Goal: Task Accomplishment & Management: Manage account settings

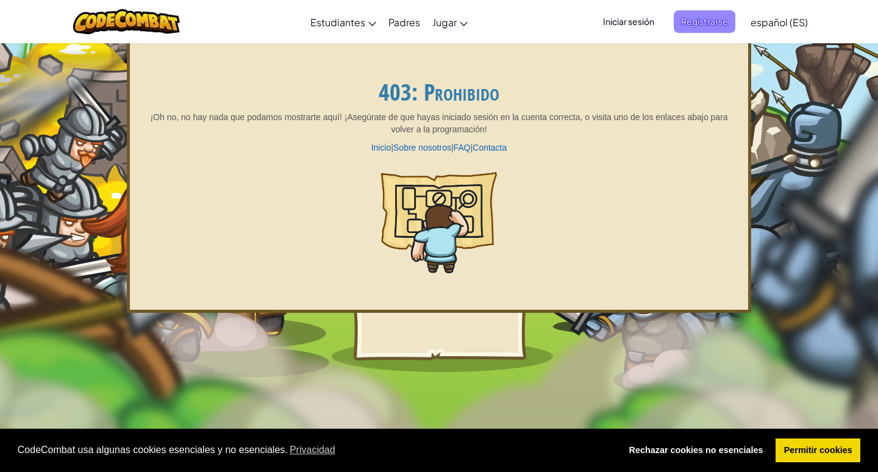
click at [718, 14] on span "Registrarse" at bounding box center [705, 21] width 62 height 23
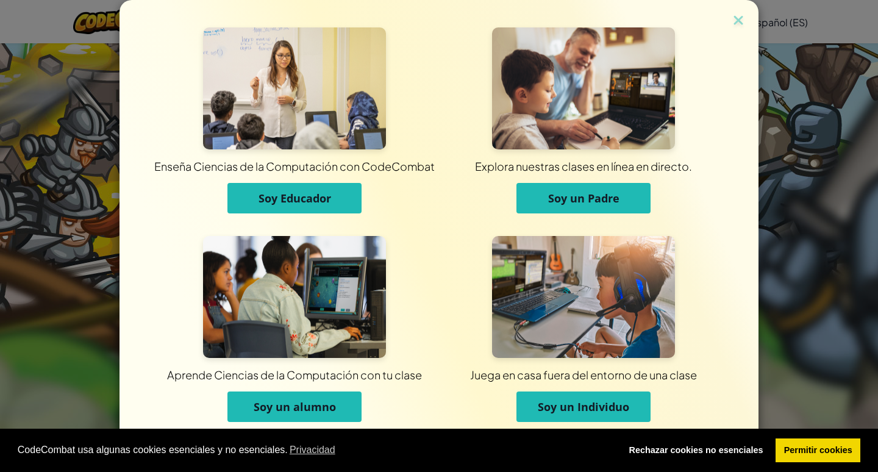
click at [51, 100] on div "Enseña Ciencias de la Computación con CodeCombat Soy Educador Explora nuestras …" at bounding box center [439, 236] width 878 height 472
click at [737, 19] on img at bounding box center [738, 21] width 16 height 18
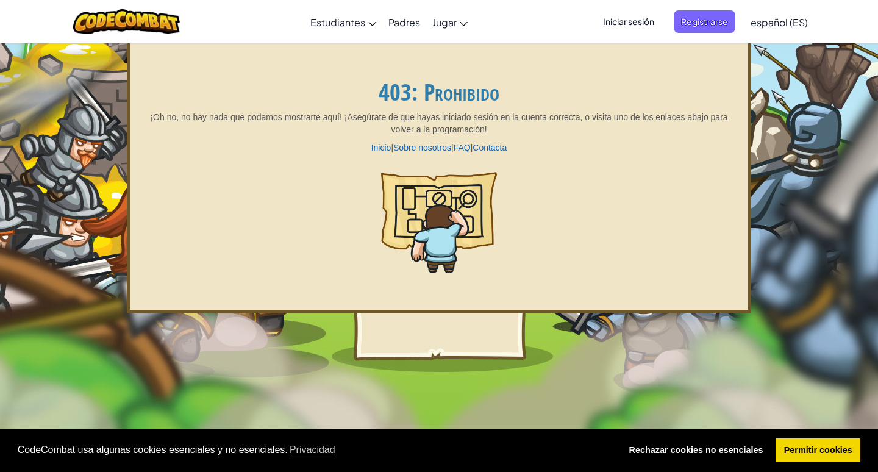
click at [637, 14] on span "Iniciar sesión" at bounding box center [629, 21] width 66 height 23
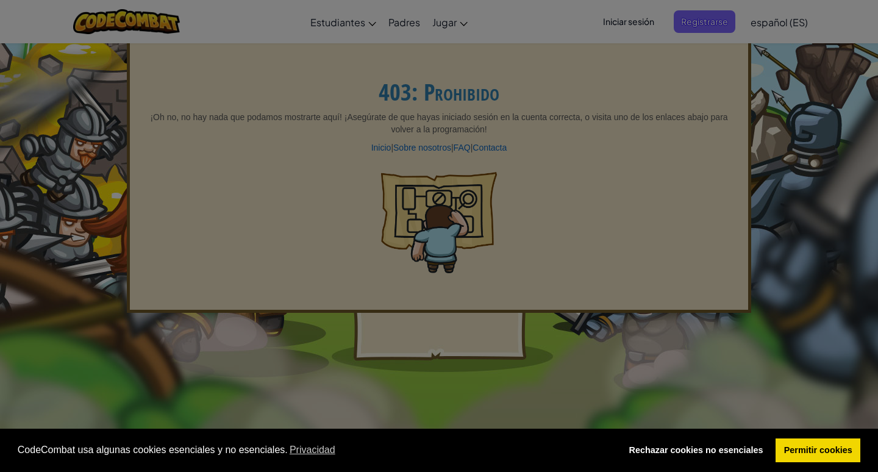
type input "Paulaa2012C"
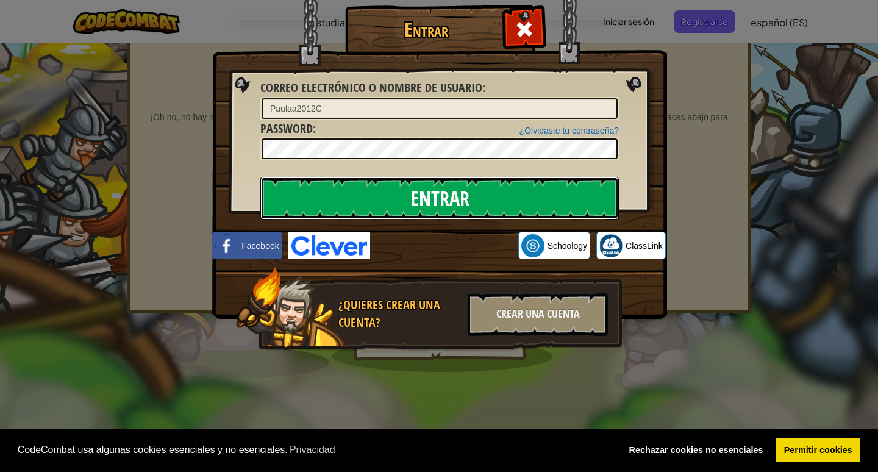
click at [465, 190] on input "Entrar" at bounding box center [439, 198] width 359 height 43
